Goal: Complete application form

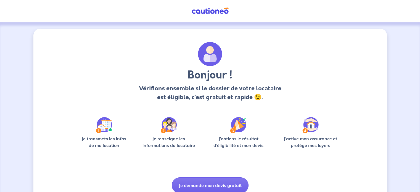
scroll to position [23, 0]
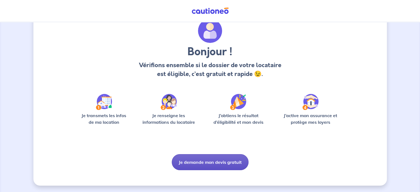
click at [210, 163] on button "Je demande mon devis gratuit" at bounding box center [210, 162] width 77 height 16
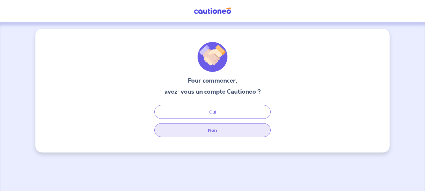
click at [234, 128] on button "Non" at bounding box center [212, 130] width 116 height 14
